Goal: Transaction & Acquisition: Purchase product/service

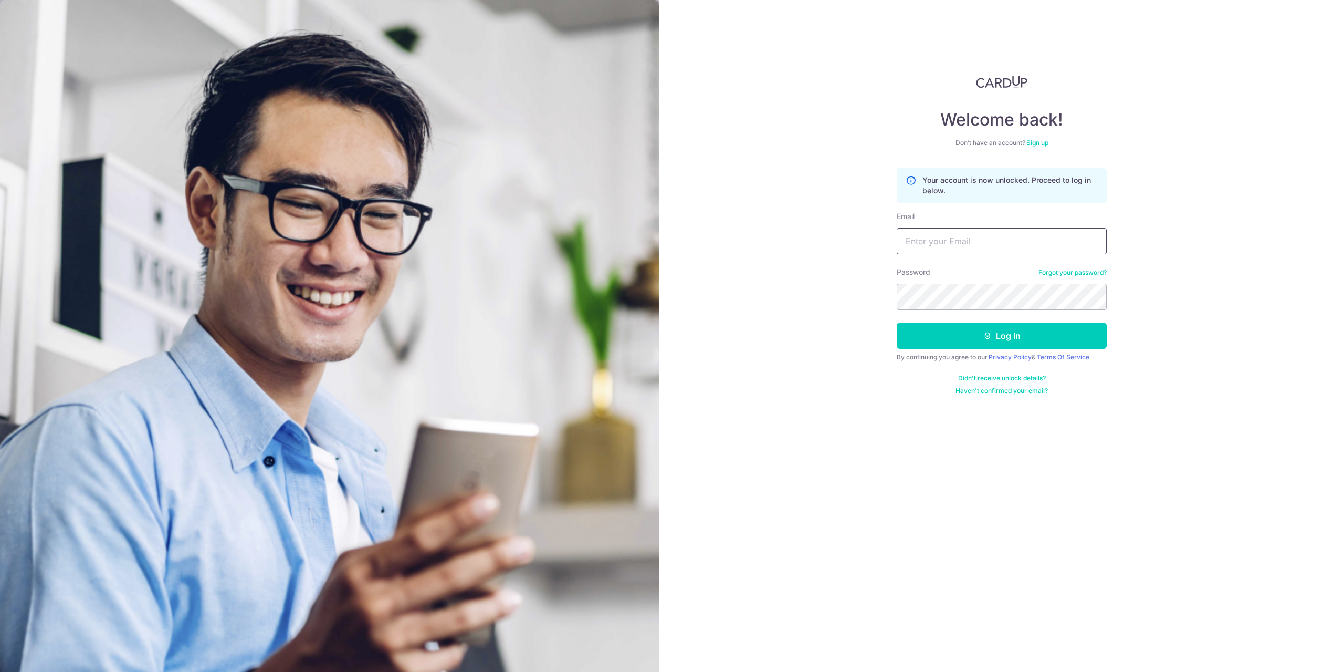
type input "rogerkwan87@yahoo.com"
click at [873, 294] on div "Welcome back! Don’t have an account? Sign up Your account is now unlocked. Proc…" at bounding box center [1001, 336] width 685 height 672
click at [822, 345] on div "Welcome back! Don’t have an account? Sign up Your account is now unlocked. Proc…" at bounding box center [1001, 336] width 685 height 672
click at [858, 338] on div "Welcome back! Don’t have an account? Sign up Your account is now unlocked. Proc…" at bounding box center [1001, 336] width 685 height 672
click at [930, 337] on button "Log in" at bounding box center [1002, 335] width 210 height 26
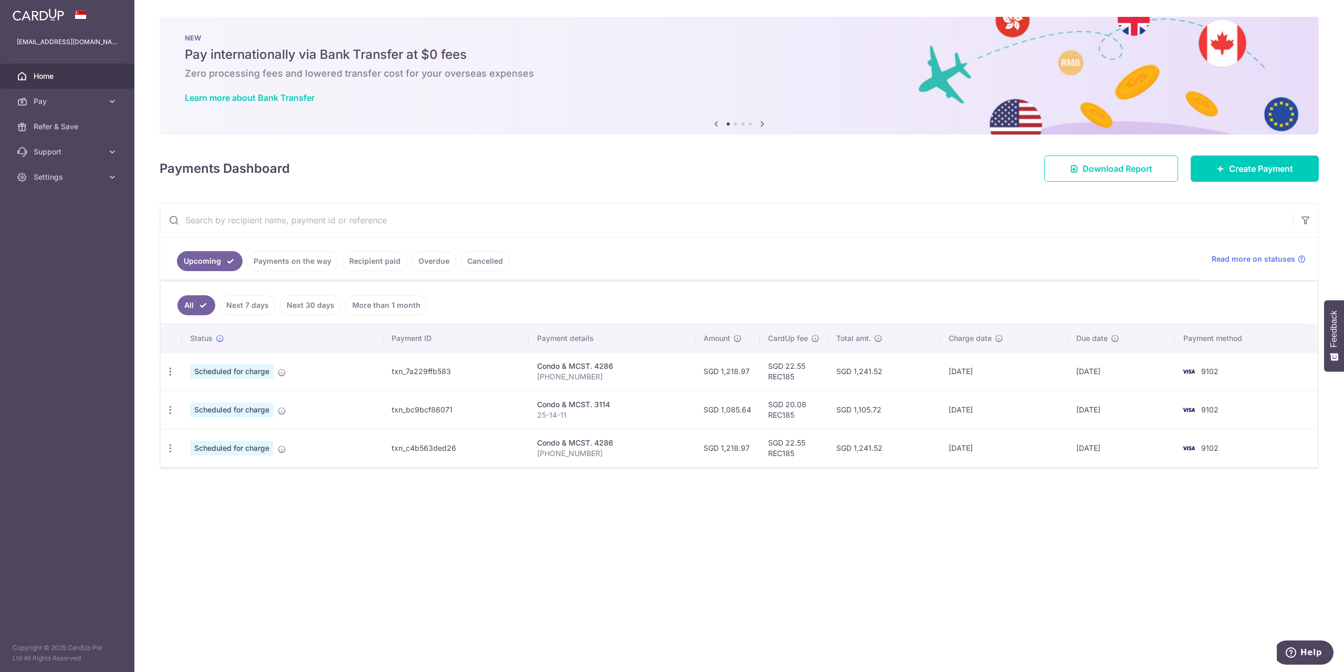
click at [935, 231] on input "text" at bounding box center [726, 220] width 1133 height 34
click at [1219, 167] on icon at bounding box center [1221, 168] width 8 height 8
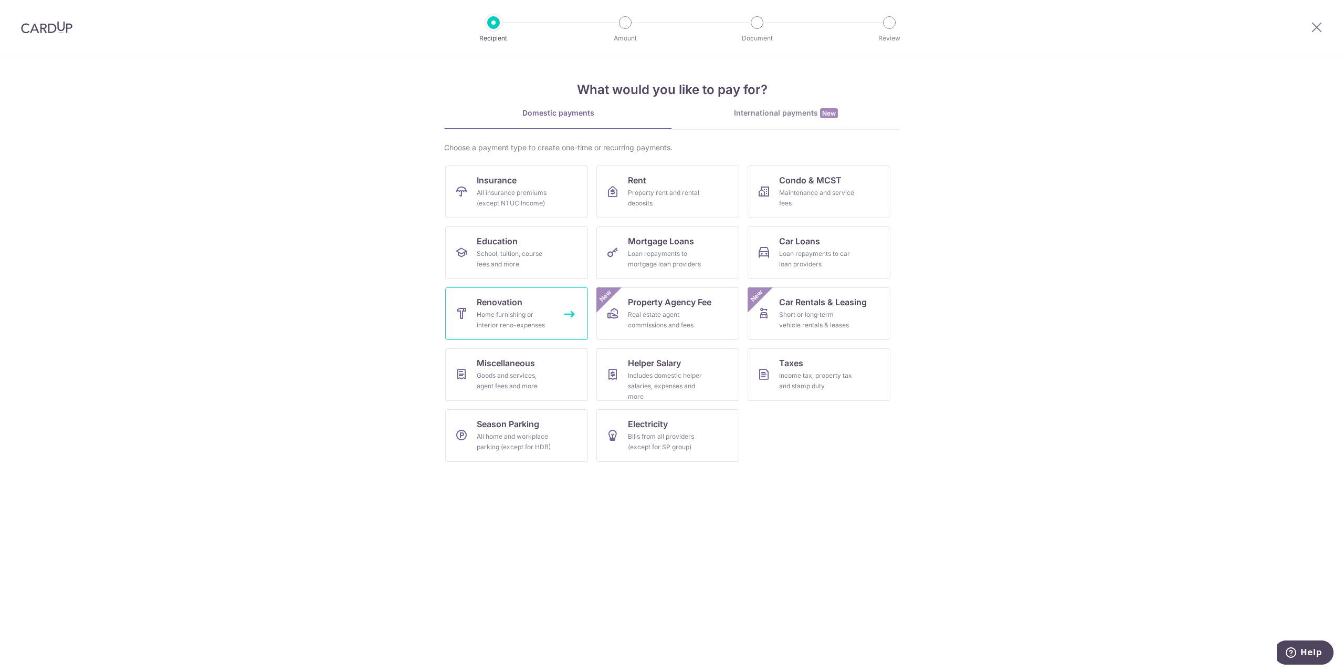
click at [544, 315] on div "Home furnishing or interior reno-expenses" at bounding box center [515, 319] width 76 height 21
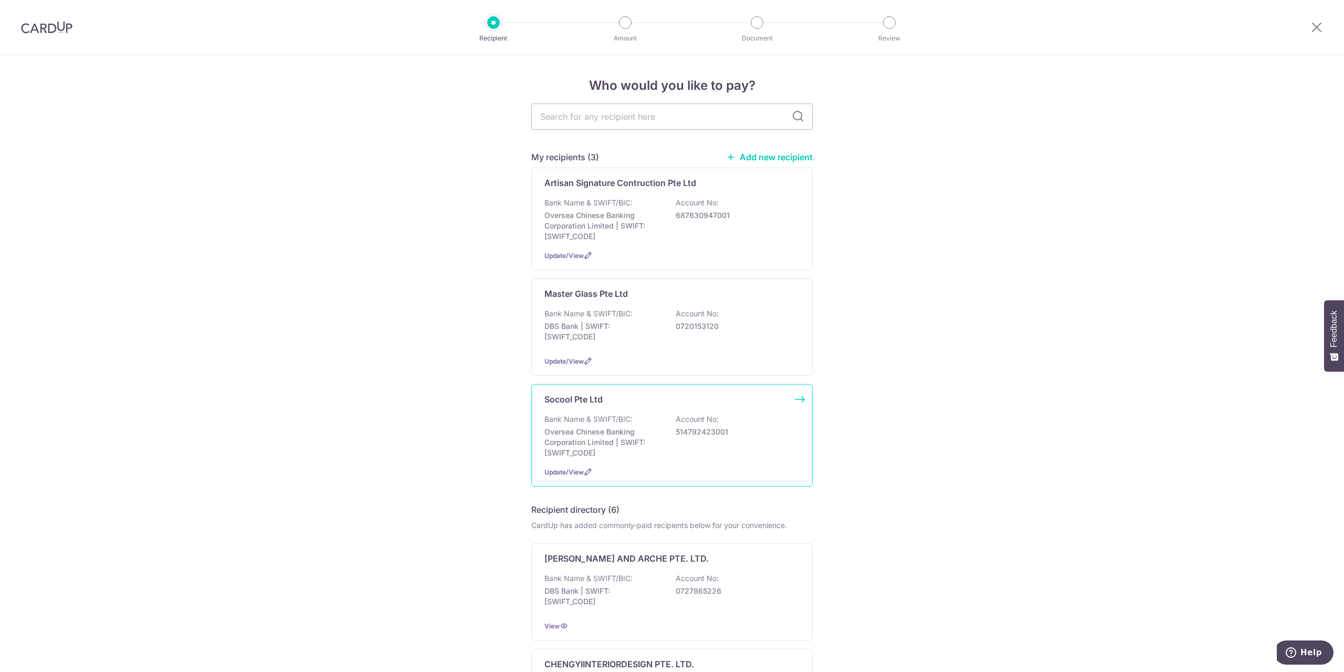
click at [635, 439] on p "Oversea Chinese Banking Corporation Limited | SWIFT: OCBCSGSGXXX" at bounding box center [603, 442] width 118 height 32
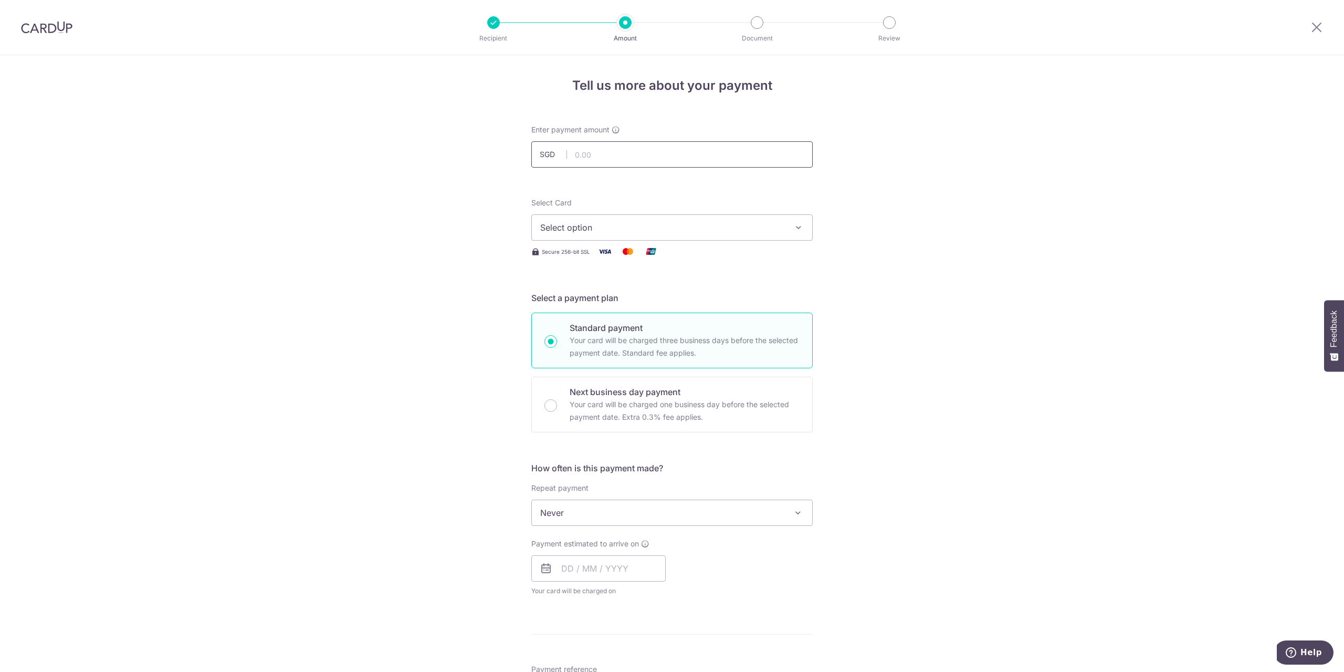
click at [617, 154] on input "text" at bounding box center [671, 154] width 281 height 26
click at [599, 160] on input "text" at bounding box center [671, 154] width 281 height 26
type input "1,090.00"
click at [891, 217] on div "Tell us more about your payment Enter payment amount SGD 1,090.00 1090.00 Selec…" at bounding box center [672, 565] width 1344 height 1020
click at [774, 224] on span "Select option" at bounding box center [662, 227] width 245 height 13
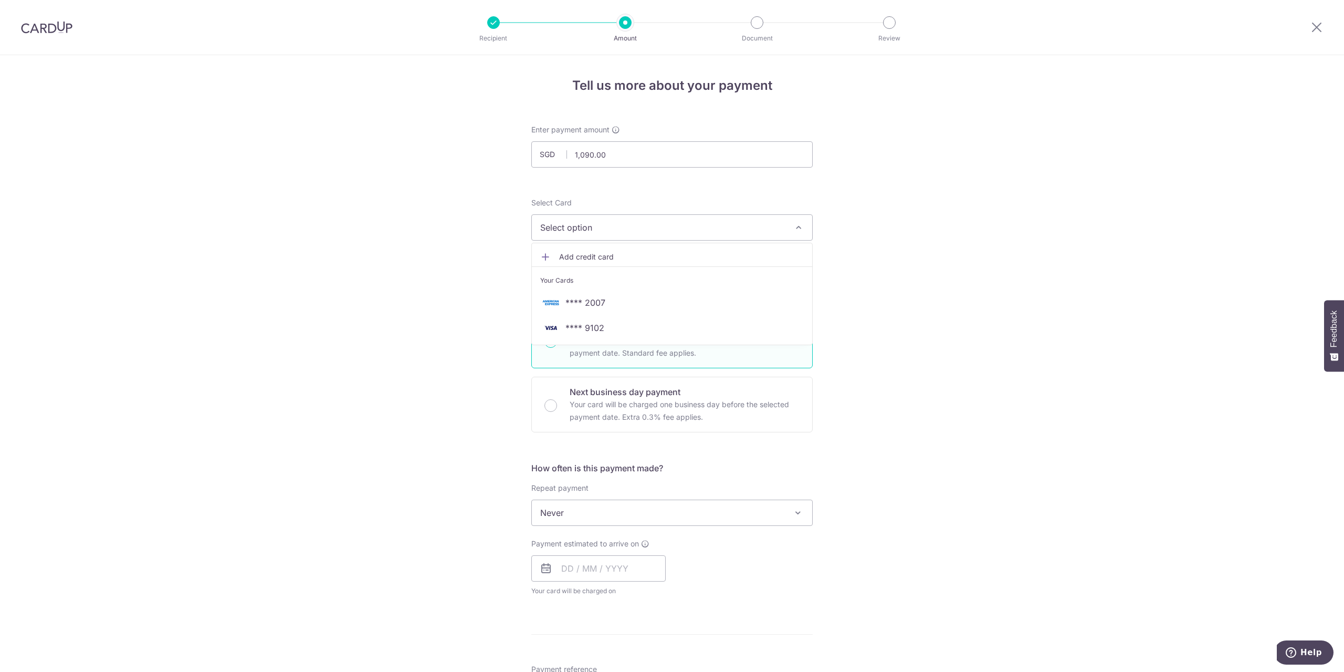
click at [571, 303] on span "**** 2007" at bounding box center [585, 302] width 40 height 13
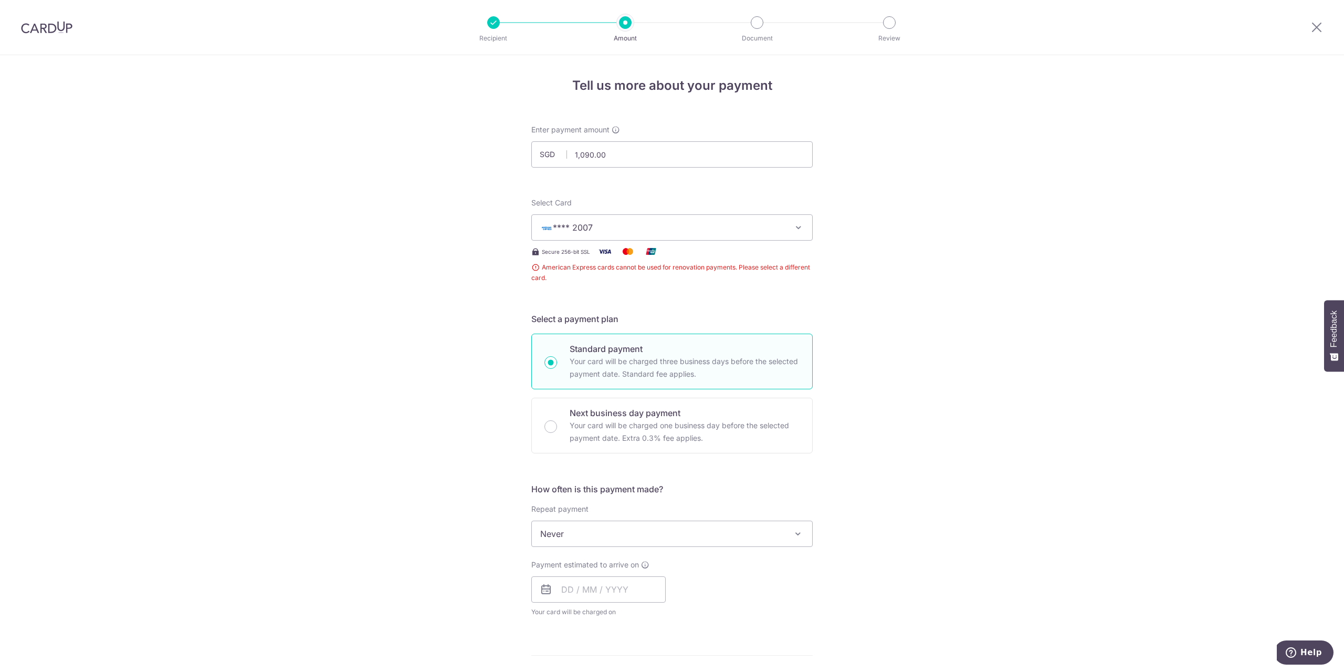
click at [622, 231] on span "**** 2007" at bounding box center [662, 227] width 245 height 13
click at [580, 328] on span "**** 9102" at bounding box center [584, 327] width 39 height 13
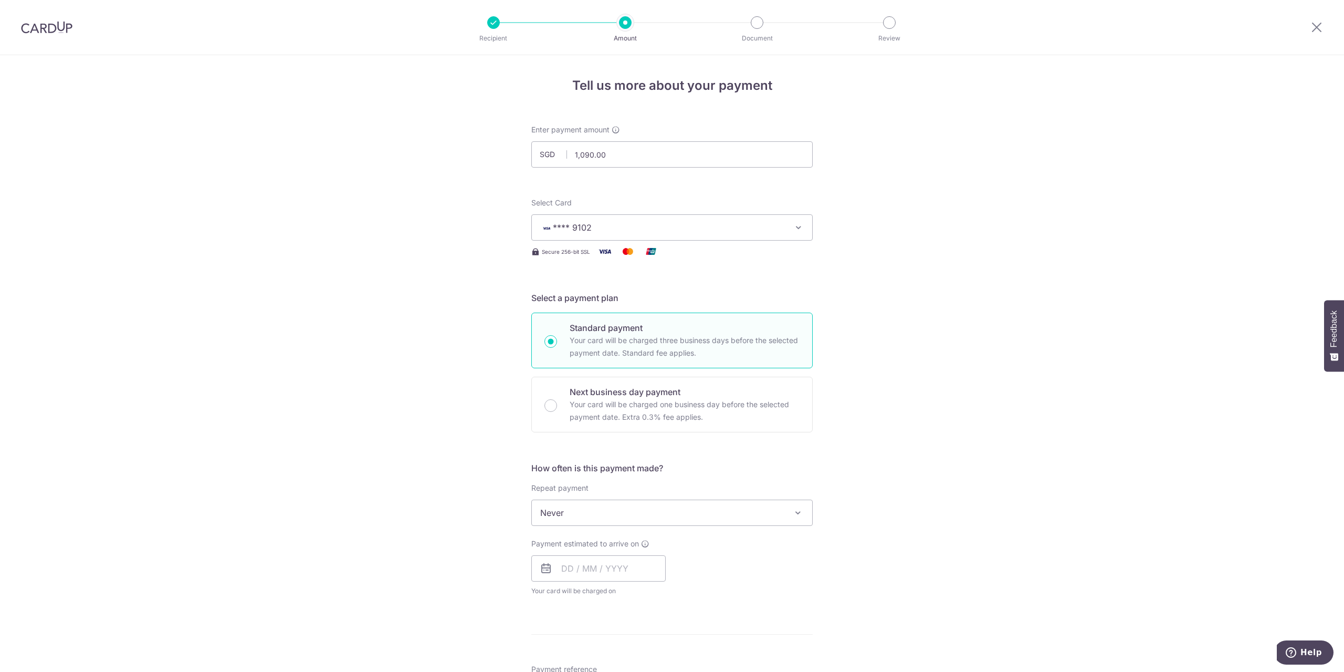
click at [907, 292] on div "Tell us more about your payment Enter payment amount SGD 1,090.00 1090.00 Selec…" at bounding box center [672, 565] width 1344 height 1020
click at [986, 371] on div "Tell us more about your payment Enter payment amount SGD 1,090.00 1090.00 Selec…" at bounding box center [672, 565] width 1344 height 1020
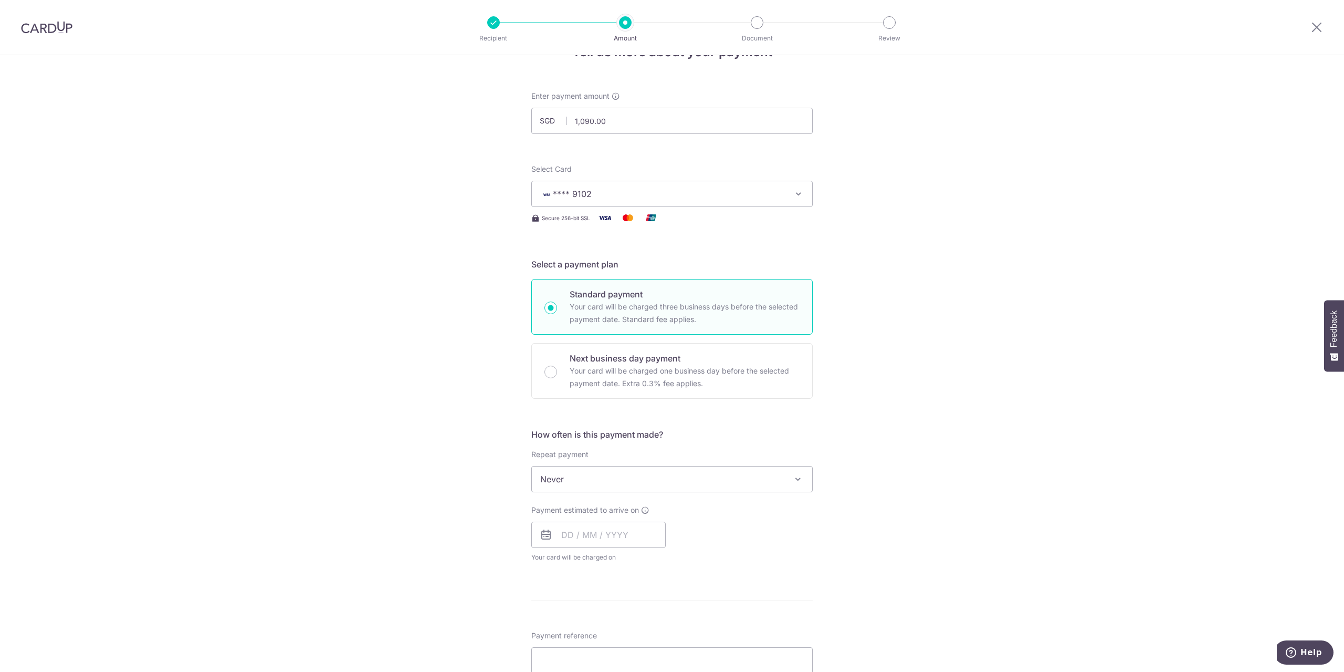
scroll to position [210, 0]
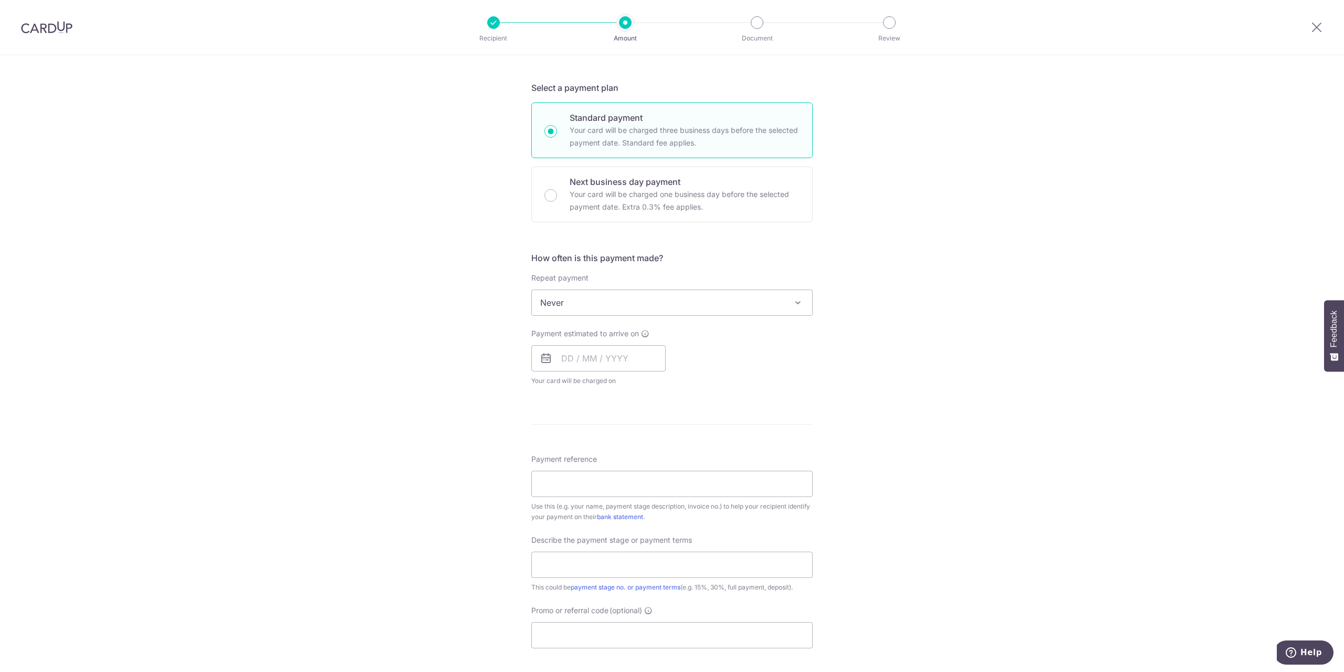
click at [779, 311] on span "Never" at bounding box center [672, 302] width 280 height 25
click at [598, 361] on input "text" at bounding box center [598, 358] width 134 height 26
click at [636, 454] on link "11" at bounding box center [636, 453] width 17 height 17
type input "11/09/2025"
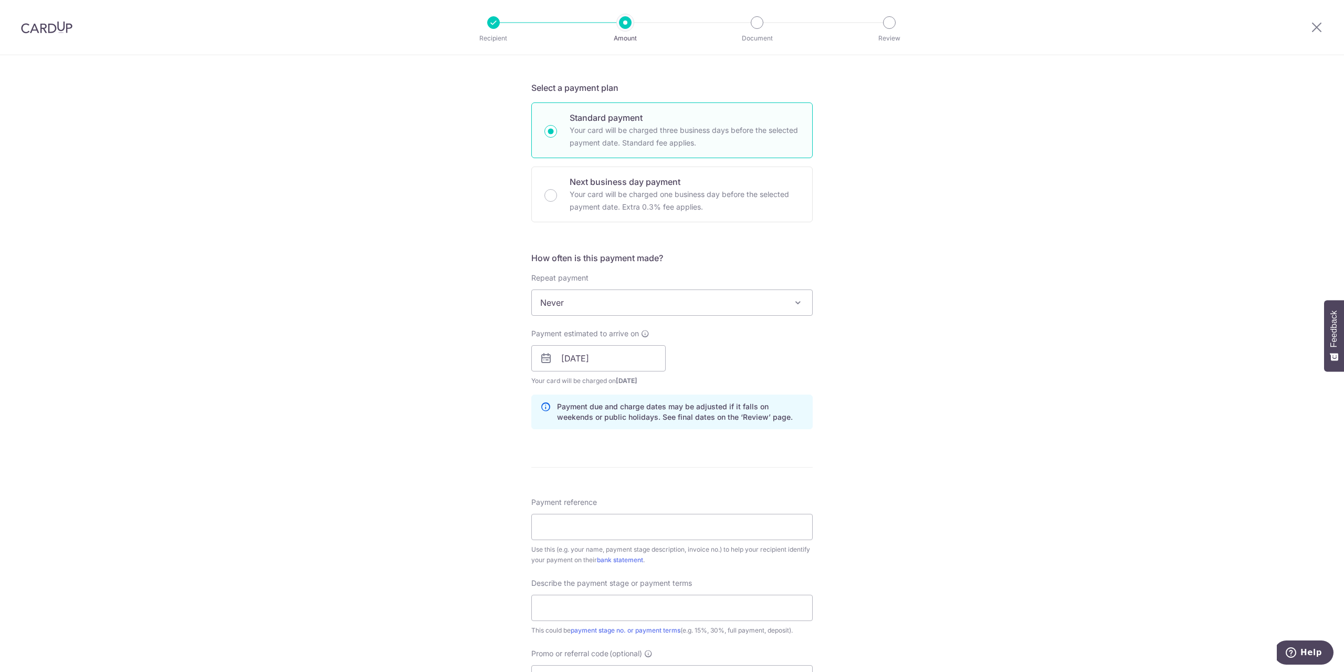
click at [900, 426] on div "Tell us more about your payment Enter payment amount SGD 1,090.00 1090.00 Selec…" at bounding box center [672, 376] width 1344 height 1063
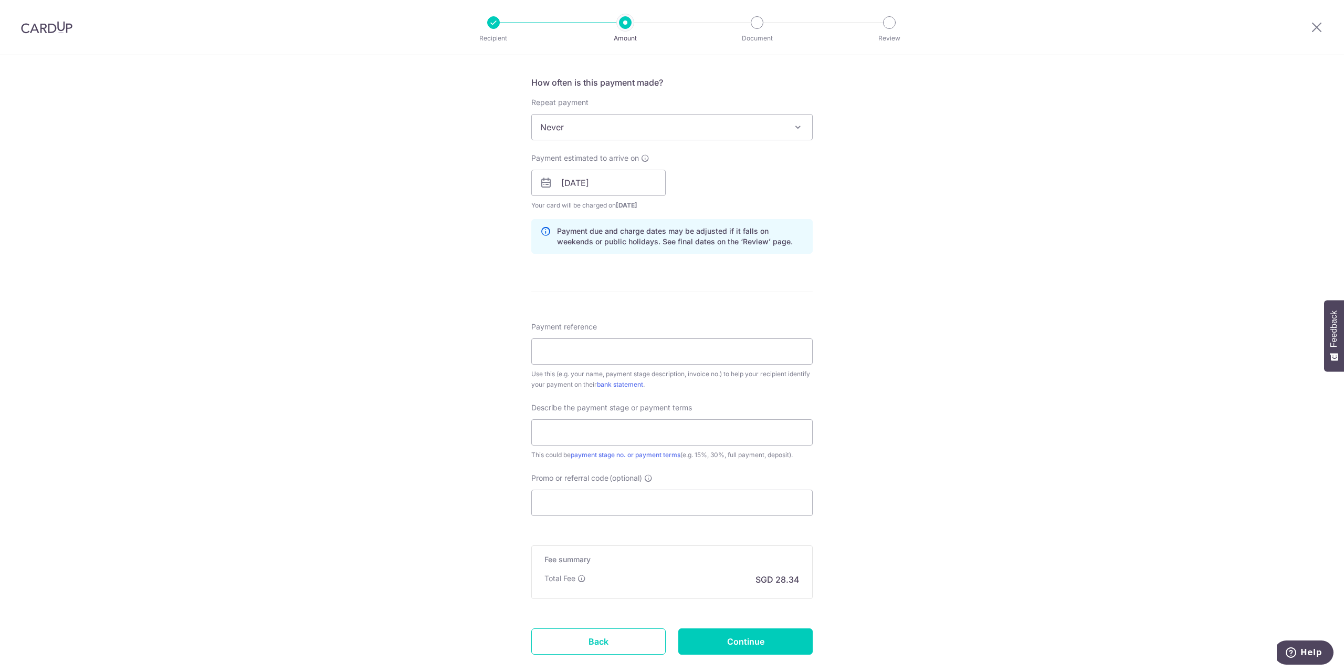
scroll to position [420, 0]
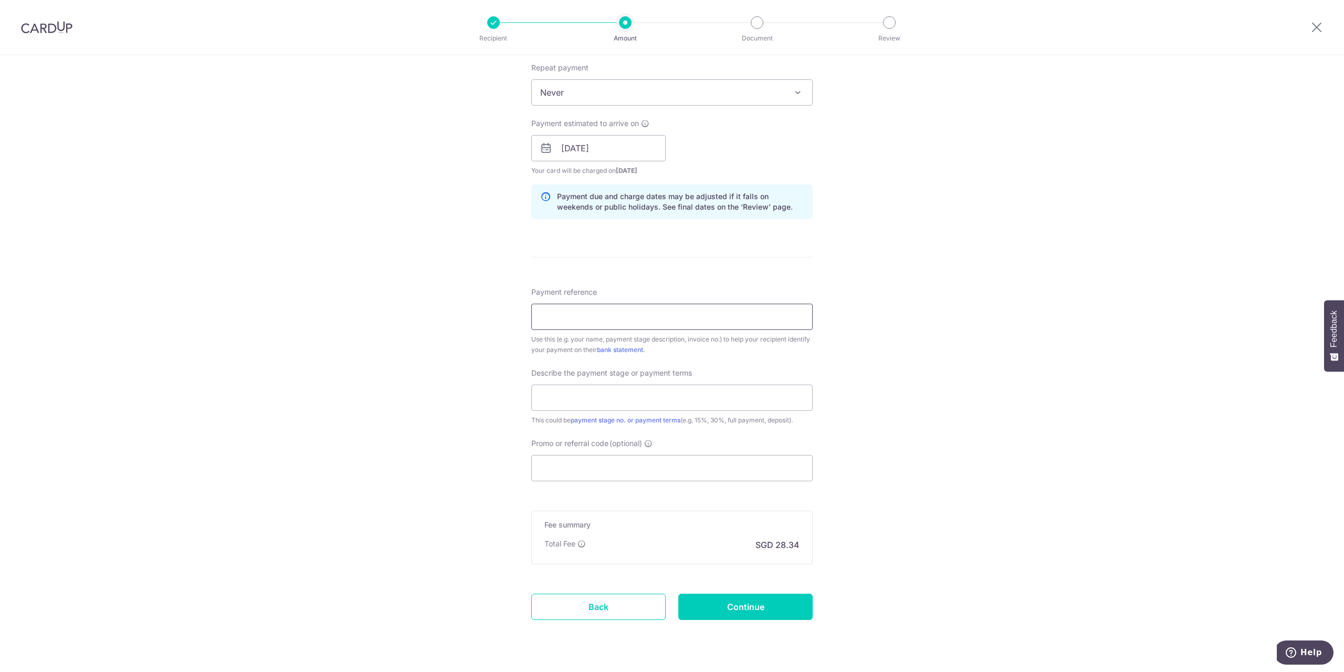
click at [640, 320] on input "Payment reference" at bounding box center [671, 316] width 281 height 26
click at [572, 461] on input "Promo or referral code (optional)" at bounding box center [671, 468] width 281 height 26
paste input "RENO25ONE"
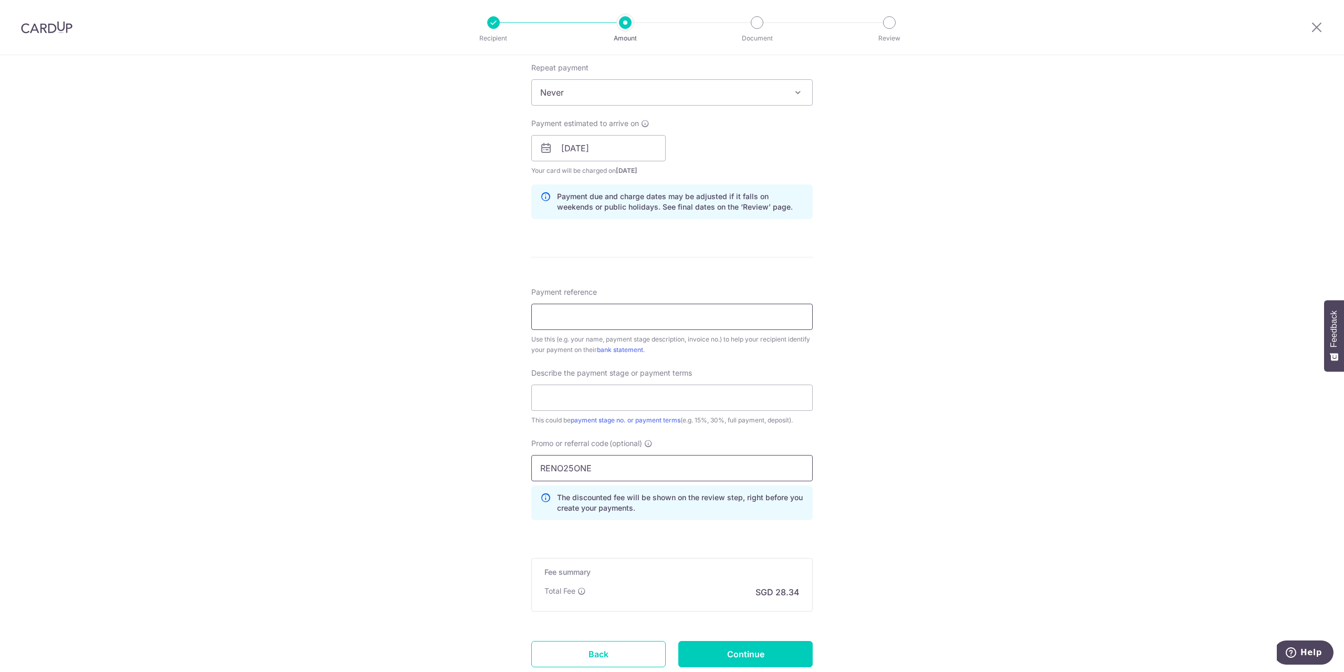
type input "RENO25ONE"
click at [573, 319] on input "Payment reference" at bounding box center [671, 316] width 281 height 26
type input "SC27015"
click at [675, 408] on input "text" at bounding box center [671, 397] width 281 height 26
type input "full payment"
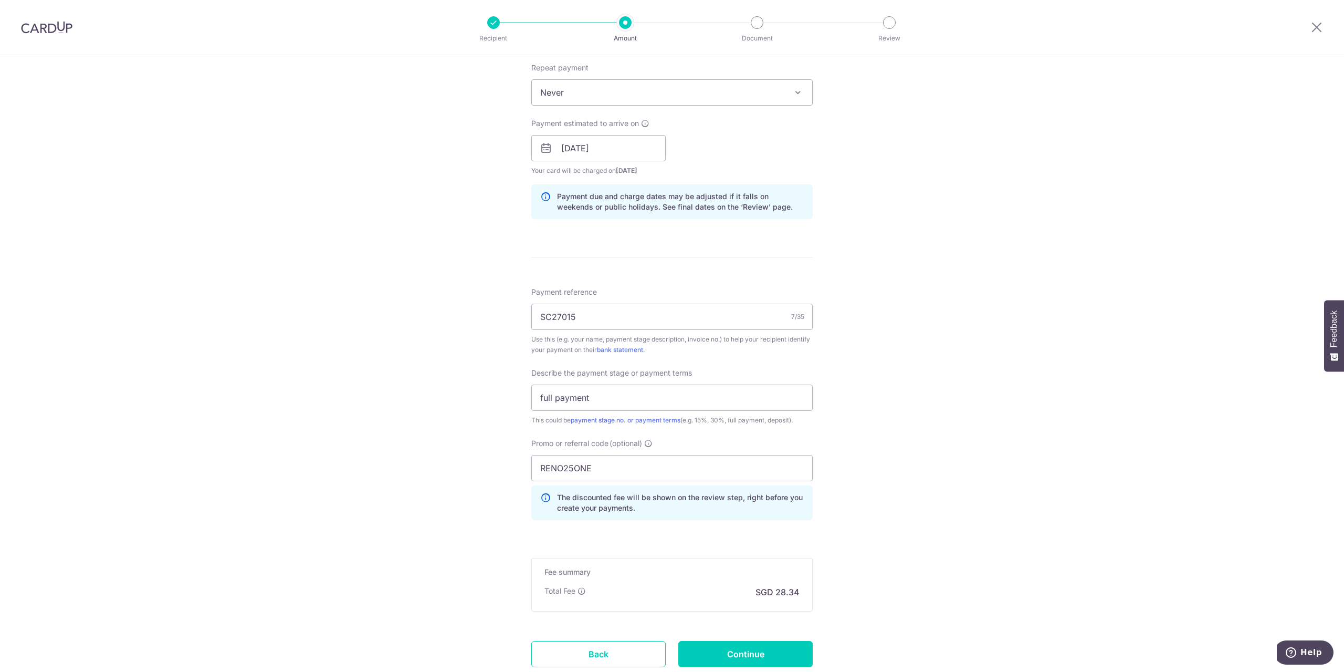
click at [983, 332] on div "Tell us more about your payment Enter payment amount SGD 1,090.00 1090.00 Selec…" at bounding box center [672, 190] width 1344 height 1110
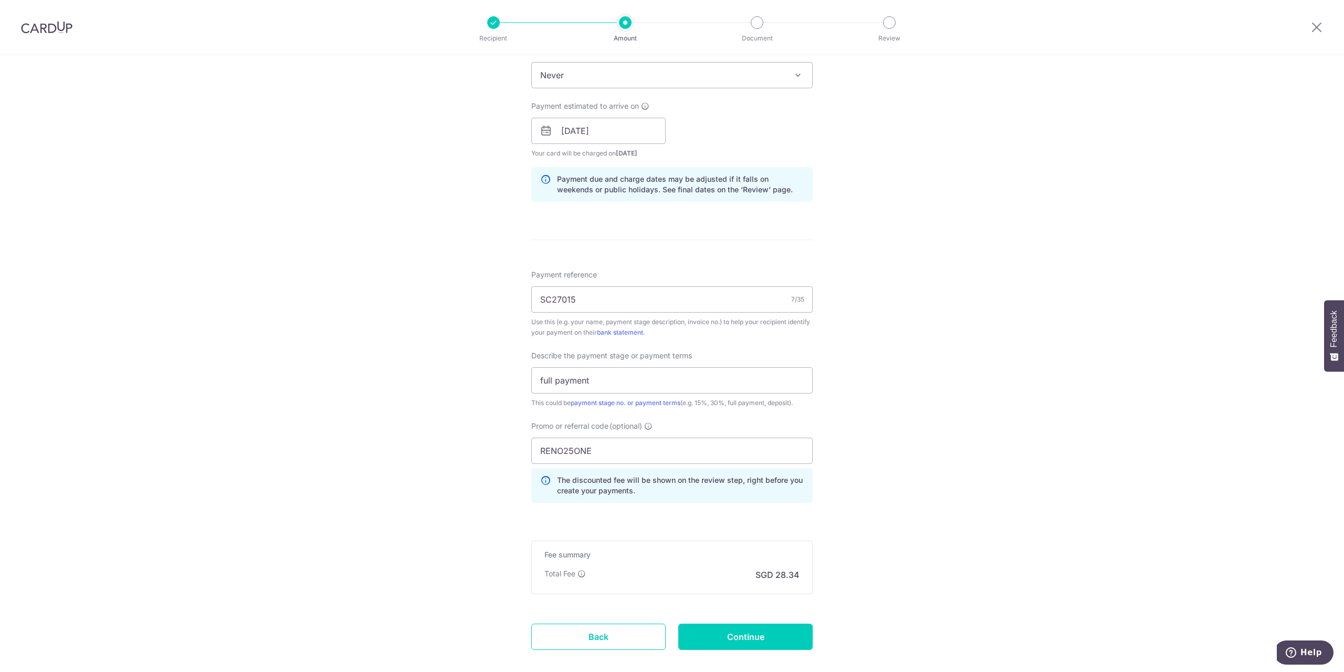
scroll to position [494, 0]
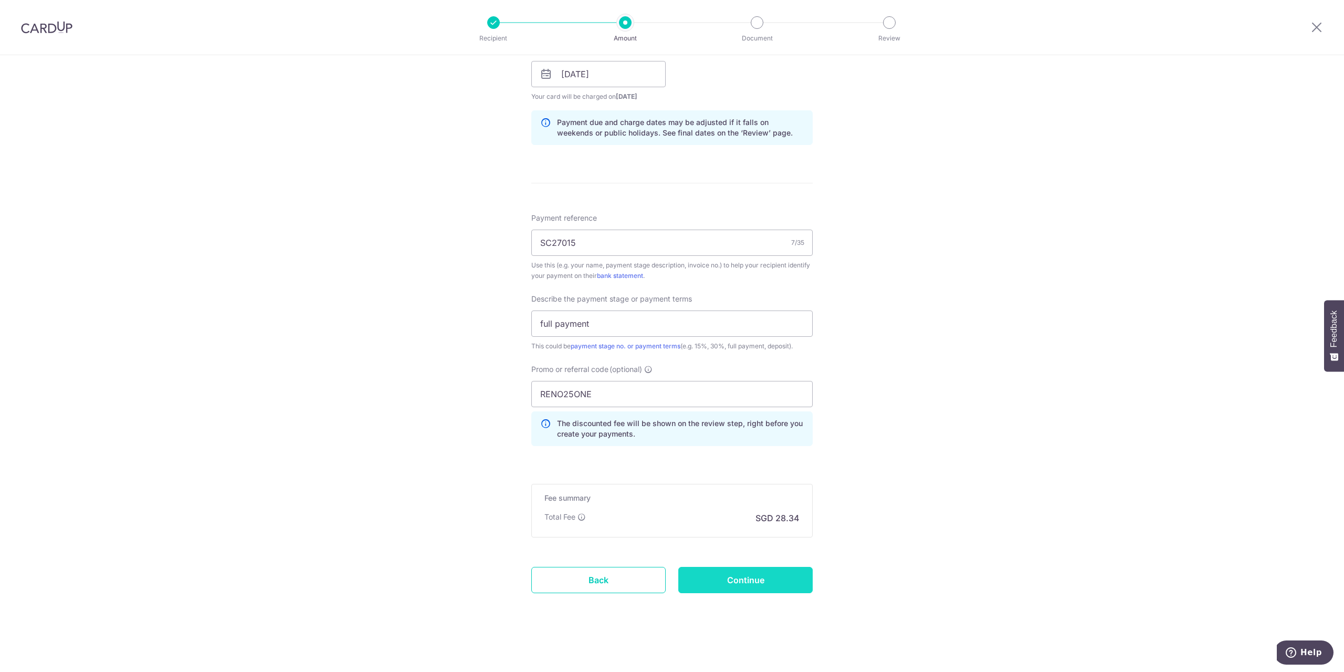
click at [741, 588] on input "Continue" at bounding box center [745, 580] width 134 height 26
type input "Create Schedule"
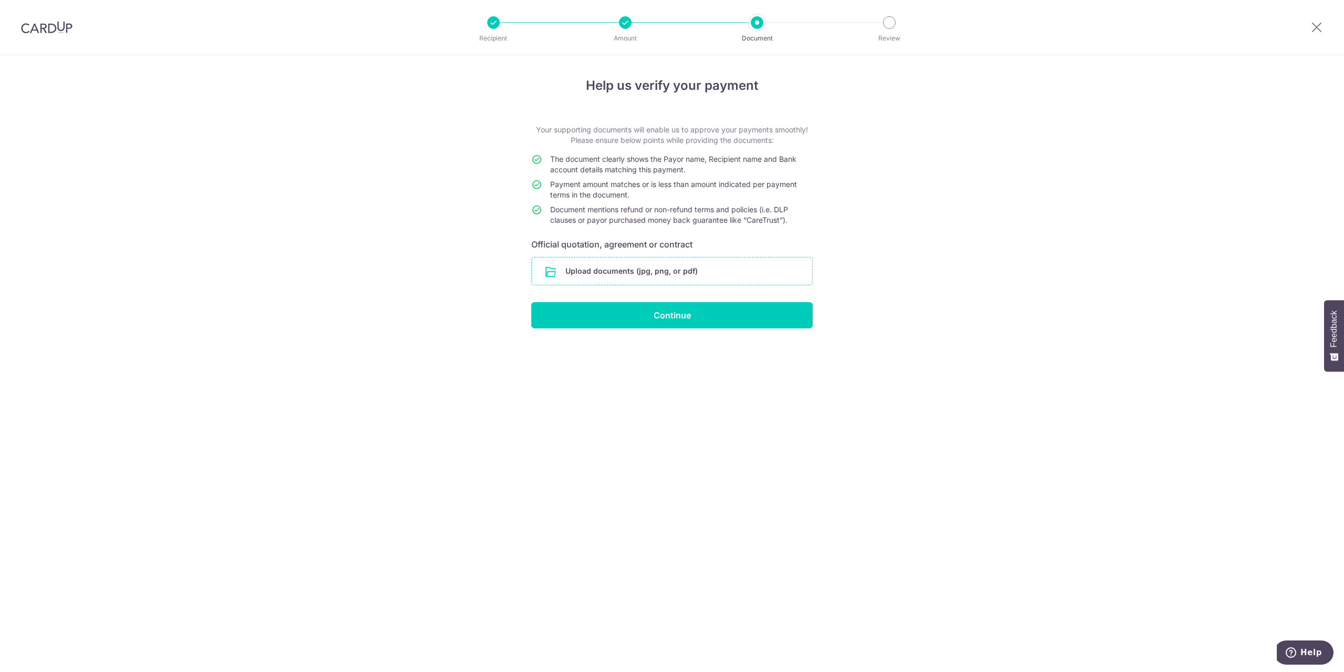
click at [567, 271] on input "file" at bounding box center [672, 270] width 280 height 27
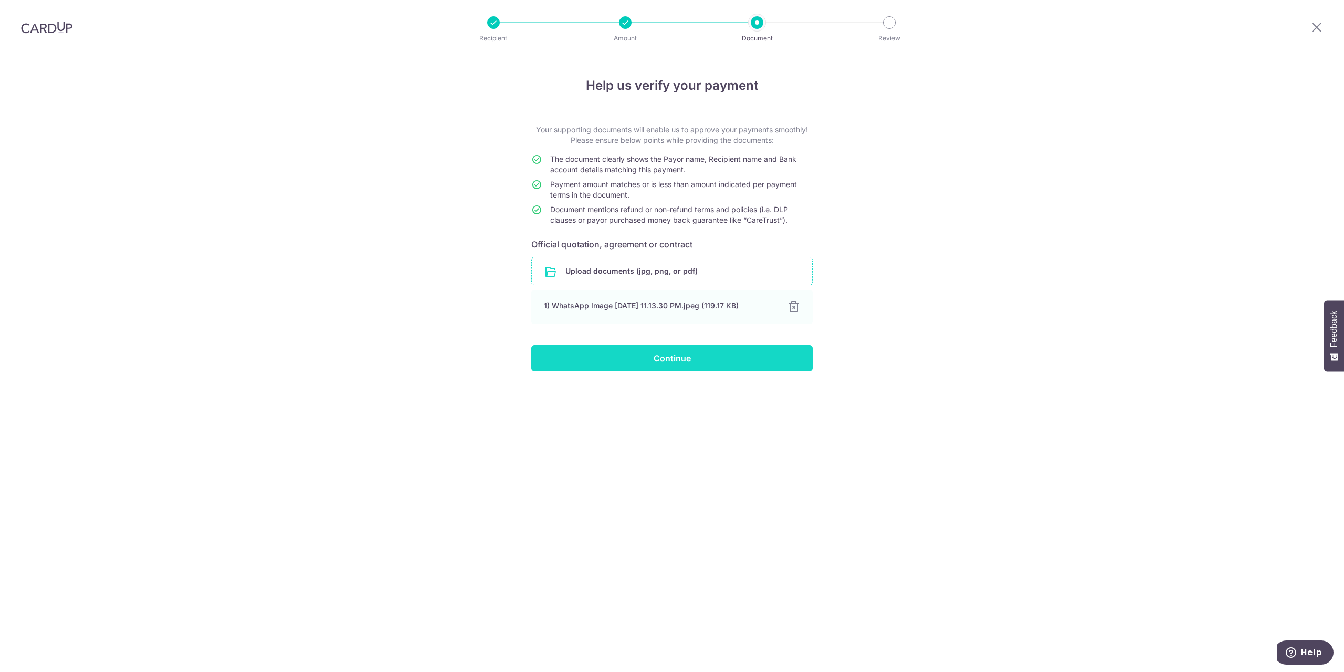
click at [678, 357] on input "Continue" at bounding box center [671, 358] width 281 height 26
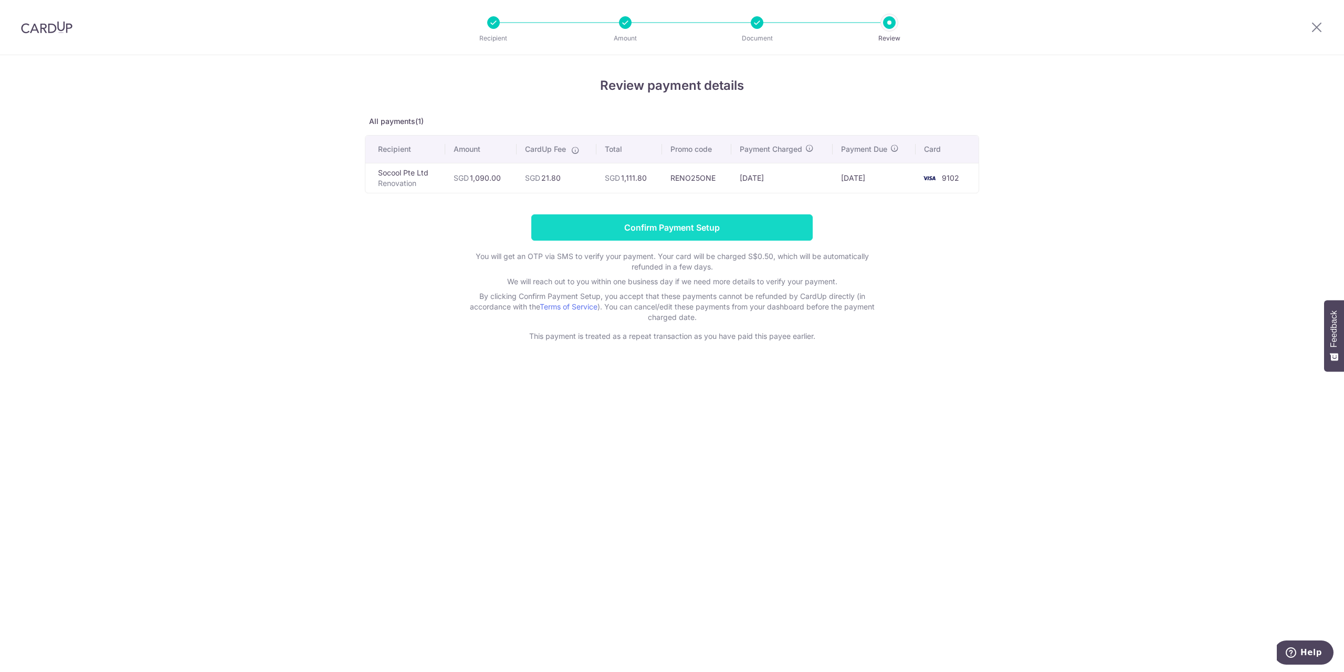
click at [632, 227] on input "Confirm Payment Setup" at bounding box center [671, 227] width 281 height 26
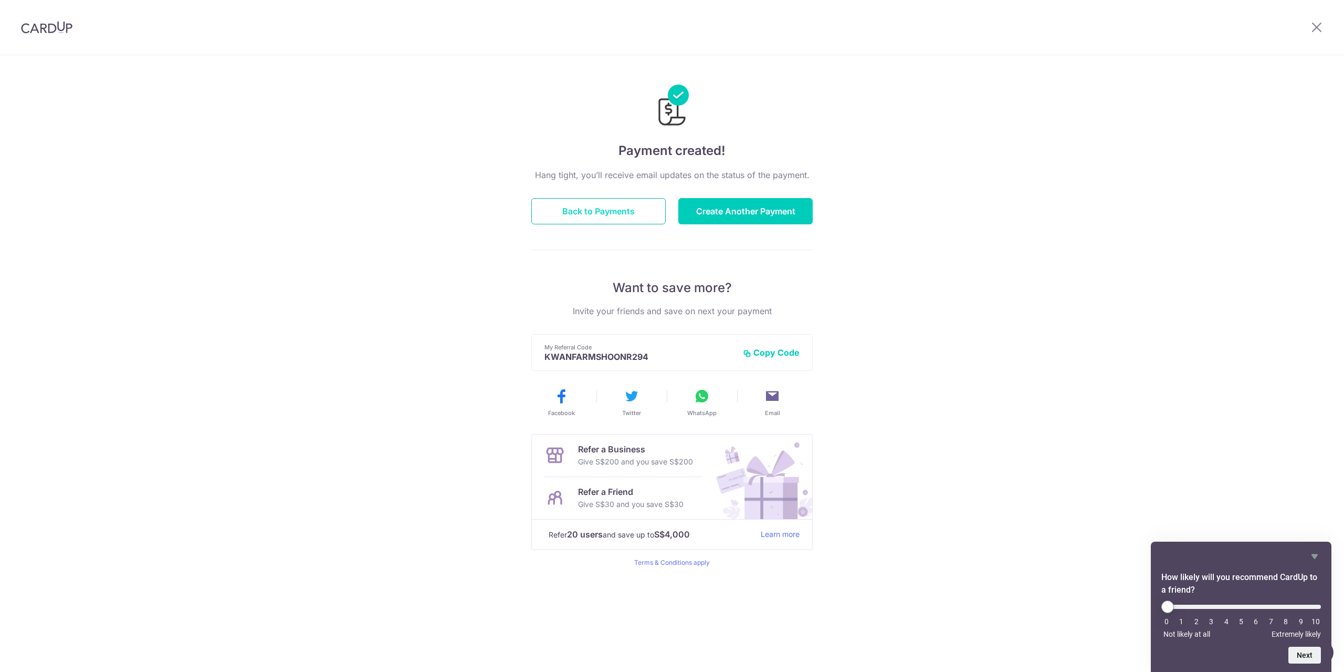
click at [621, 212] on button "Back to Payments" at bounding box center [598, 211] width 134 height 26
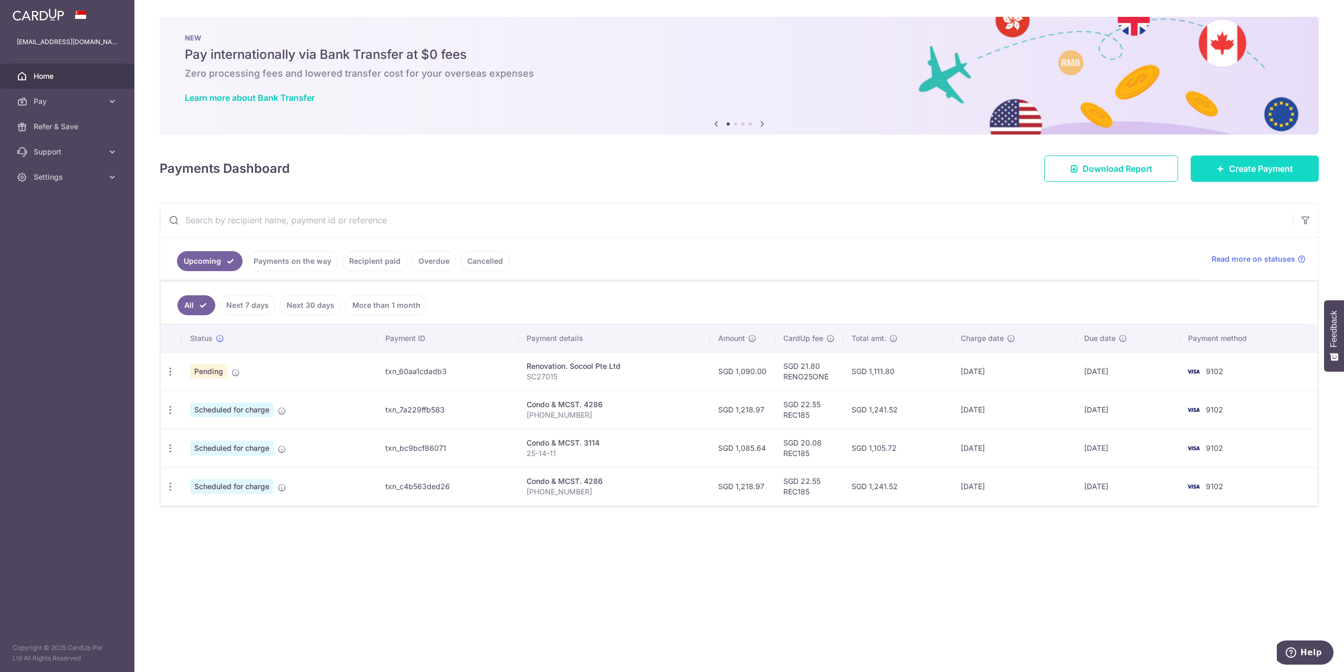
click at [1226, 171] on link "Create Payment" at bounding box center [1255, 168] width 128 height 26
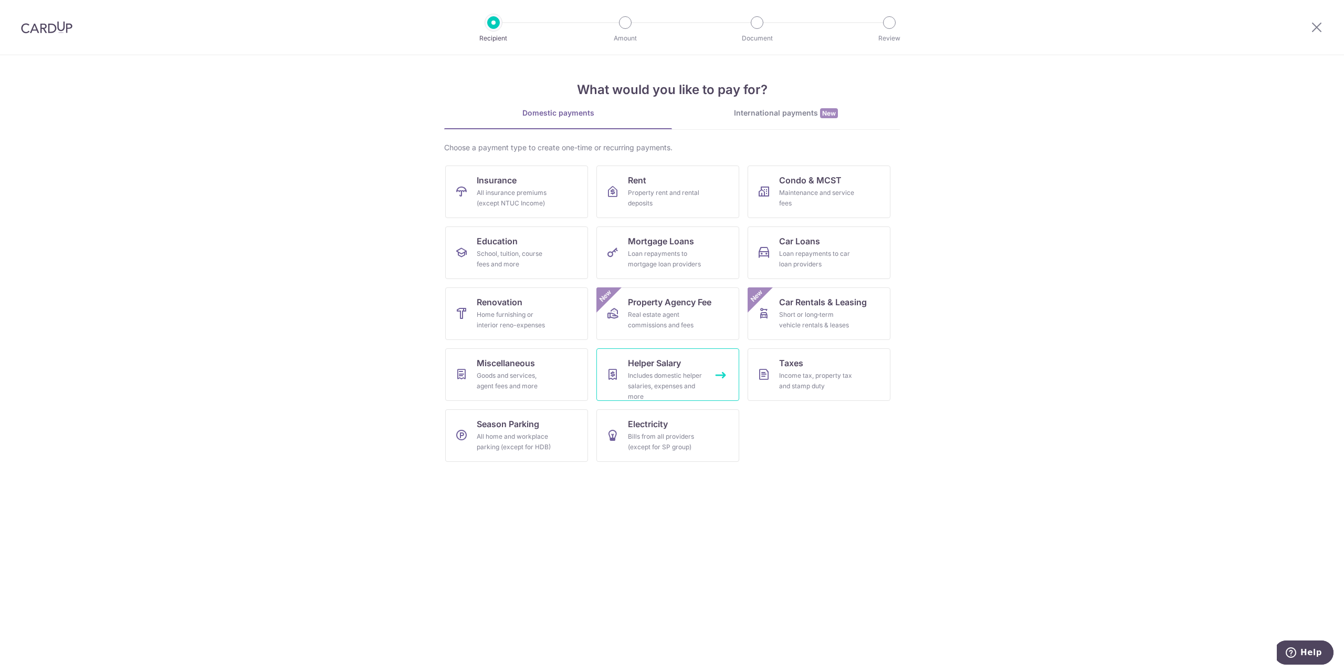
click at [715, 377] on link "Helper Salary Includes domestic helper salaries, expenses and more" at bounding box center [667, 374] width 143 height 53
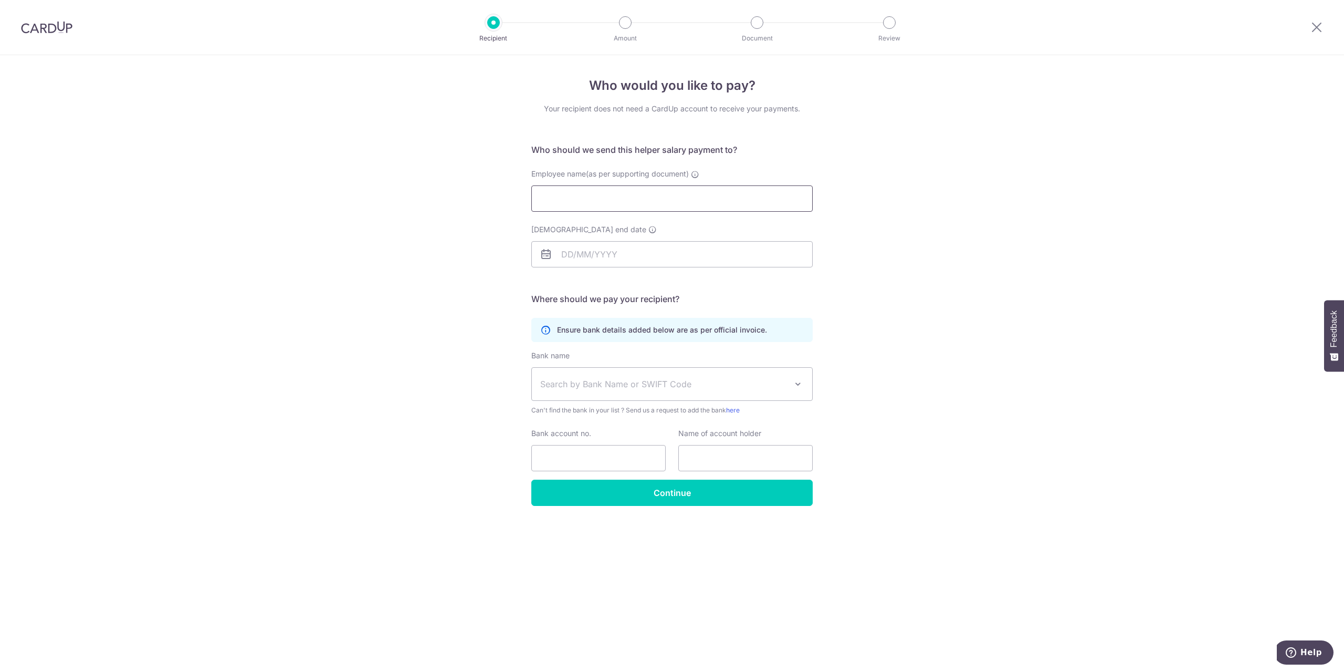
click at [594, 200] on input "Employee name(as per supporting document)" at bounding box center [671, 198] width 281 height 26
click at [1008, 172] on div "Who would you like to pay? Your recipient does not need a CardUp account to rec…" at bounding box center [672, 363] width 1344 height 616
